Goal: Task Accomplishment & Management: Manage account settings

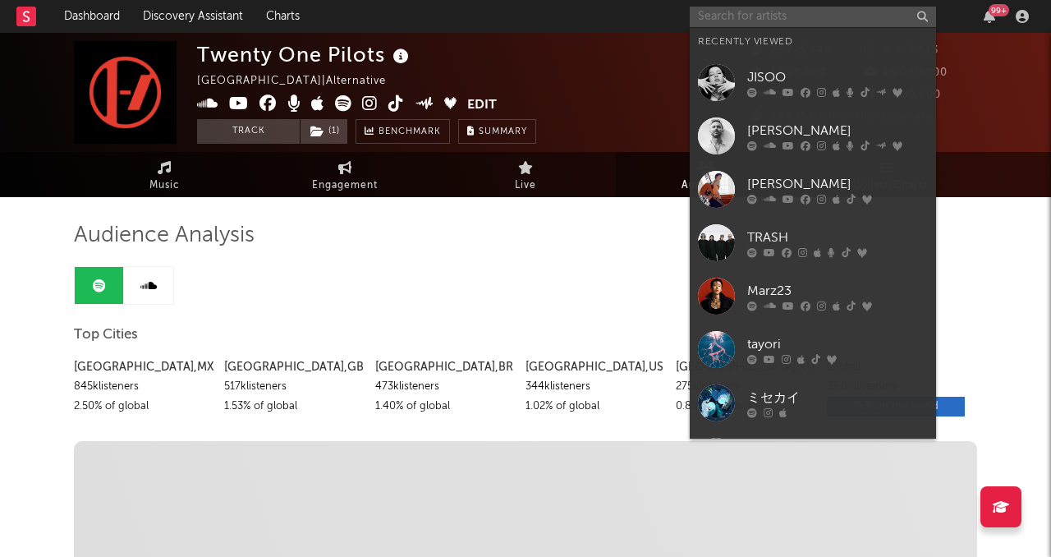
click at [771, 18] on input "text" at bounding box center [813, 17] width 246 height 21
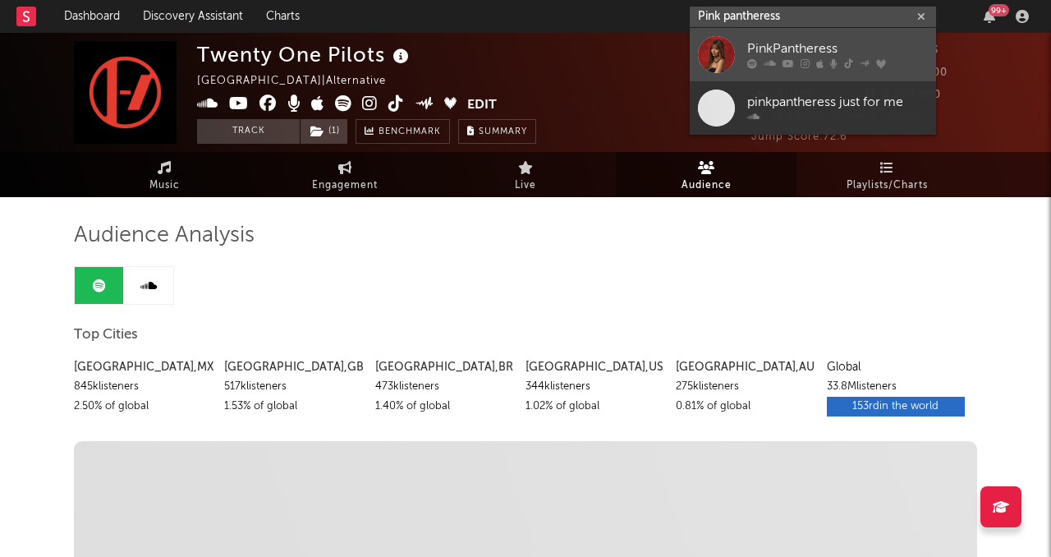
type input "Pink pantheress"
click at [786, 53] on div "PinkPantheress" at bounding box center [837, 49] width 181 height 20
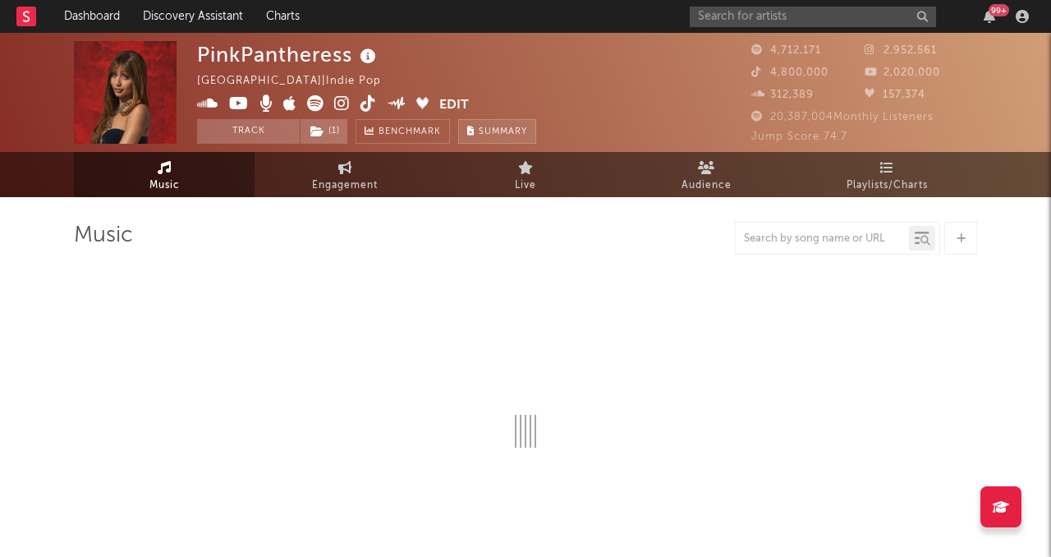
select select "6m"
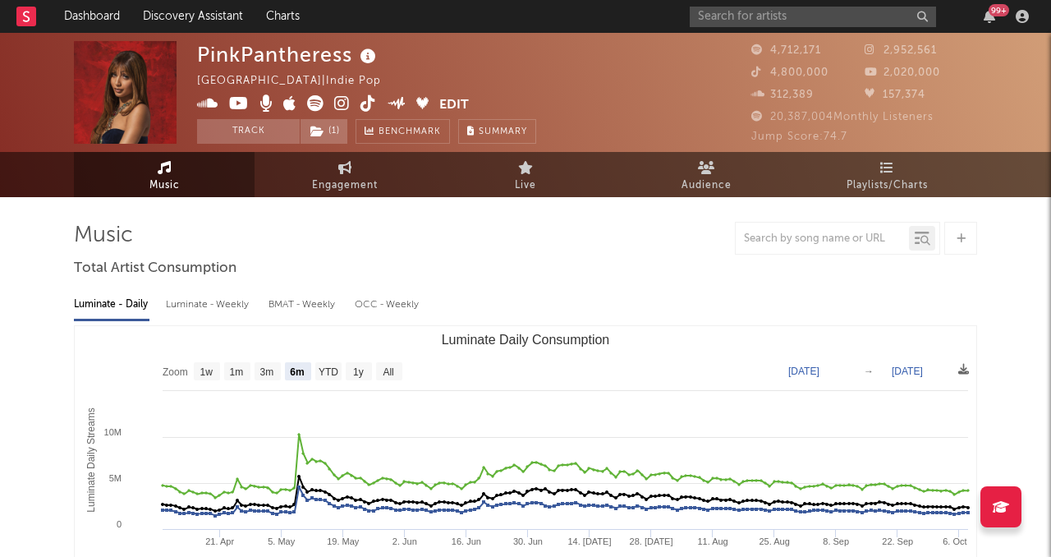
click at [457, 100] on button "Edit" at bounding box center [454, 105] width 30 height 21
select select "6m"
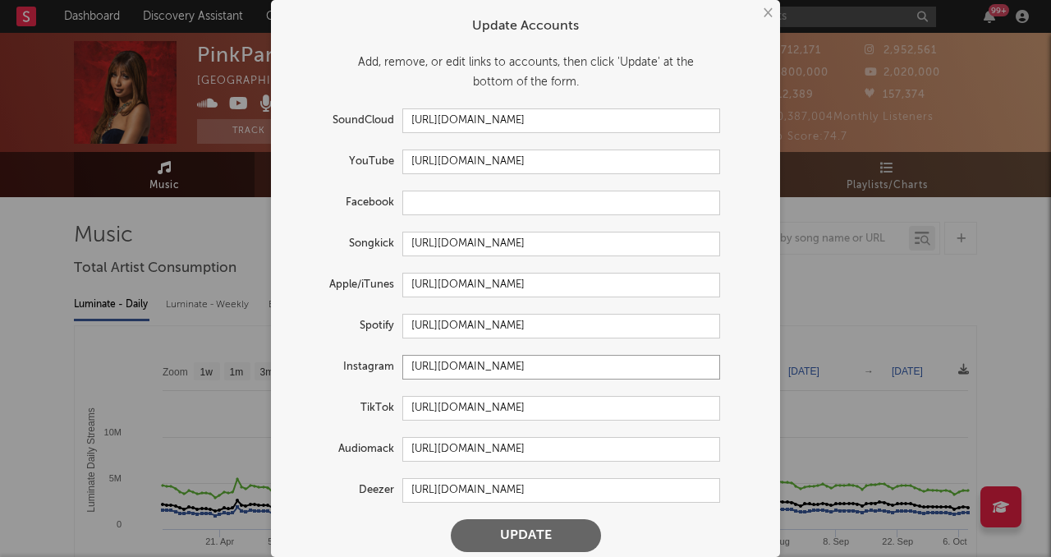
drag, startPoint x: 412, startPoint y: 366, endPoint x: 718, endPoint y: 369, distance: 306.2
click at [718, 369] on input "[URL][DOMAIN_NAME]" at bounding box center [561, 367] width 318 height 25
drag, startPoint x: 411, startPoint y: 408, endPoint x: 735, endPoint y: 405, distance: 323.5
click at [735, 405] on div "TikTok [URL][DOMAIN_NAME]" at bounding box center [525, 408] width 476 height 25
drag, startPoint x: 593, startPoint y: 161, endPoint x: 410, endPoint y: 163, distance: 182.2
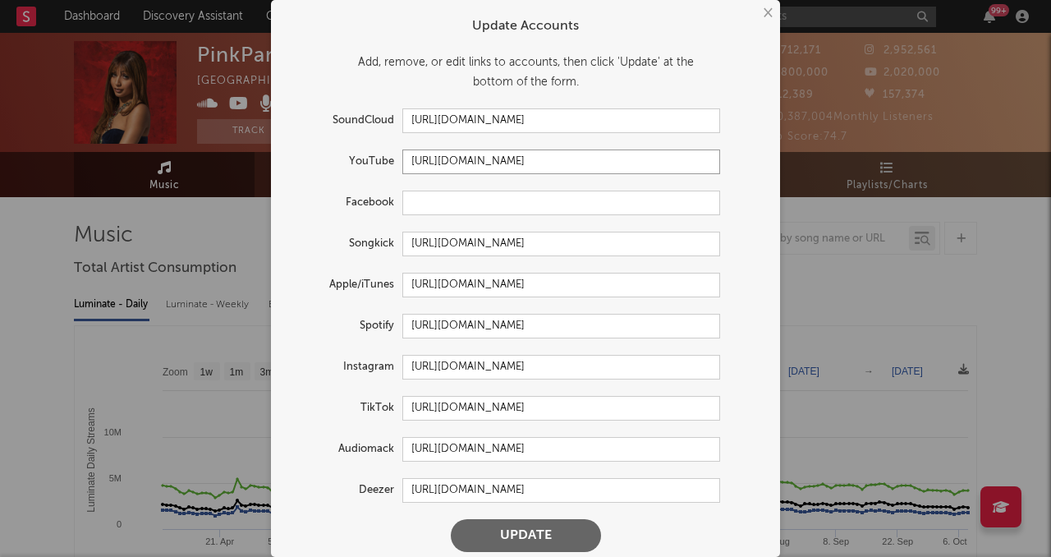
click at [410, 163] on input "[URL][DOMAIN_NAME]" at bounding box center [561, 161] width 318 height 25
click at [768, 14] on button "×" at bounding box center [767, 13] width 18 height 18
